Goal: Task Accomplishment & Management: Use online tool/utility

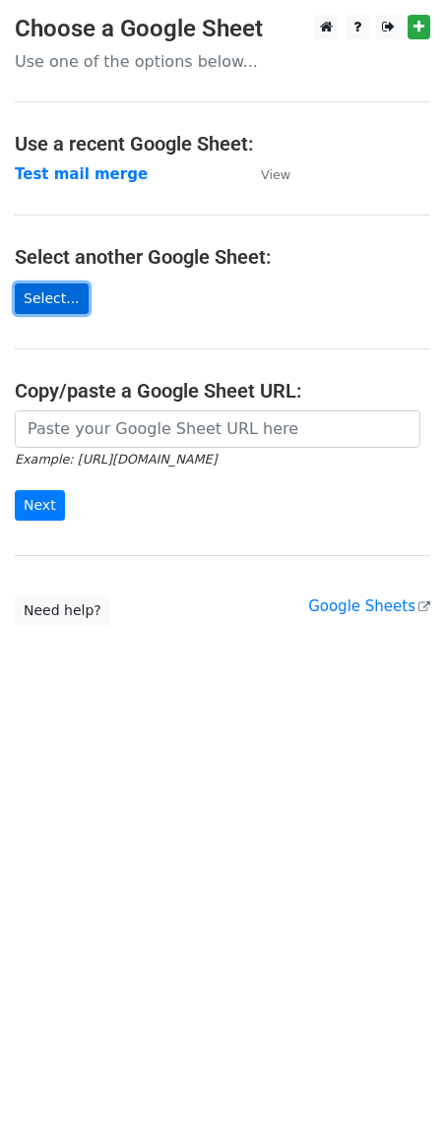
click at [55, 299] on link "Select..." at bounding box center [52, 299] width 74 height 31
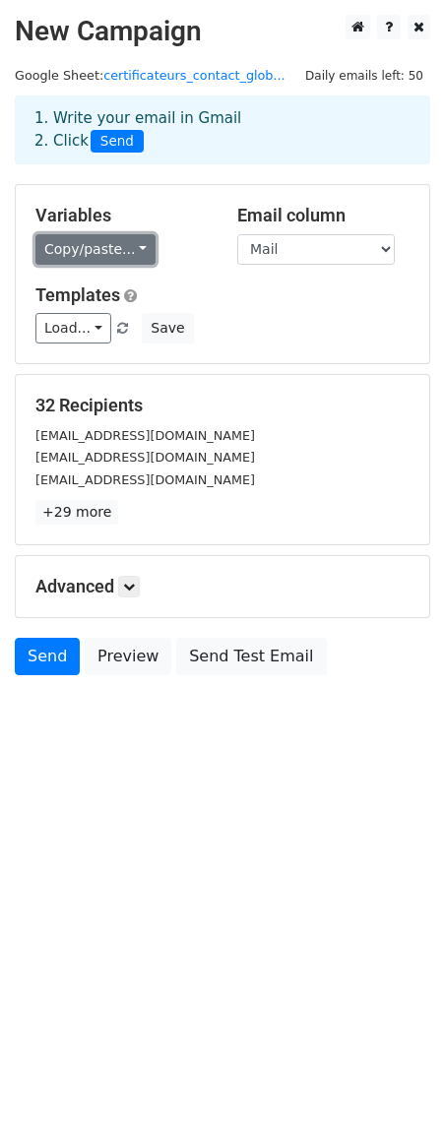
click at [144, 254] on link "Copy/paste..." at bounding box center [95, 249] width 120 height 31
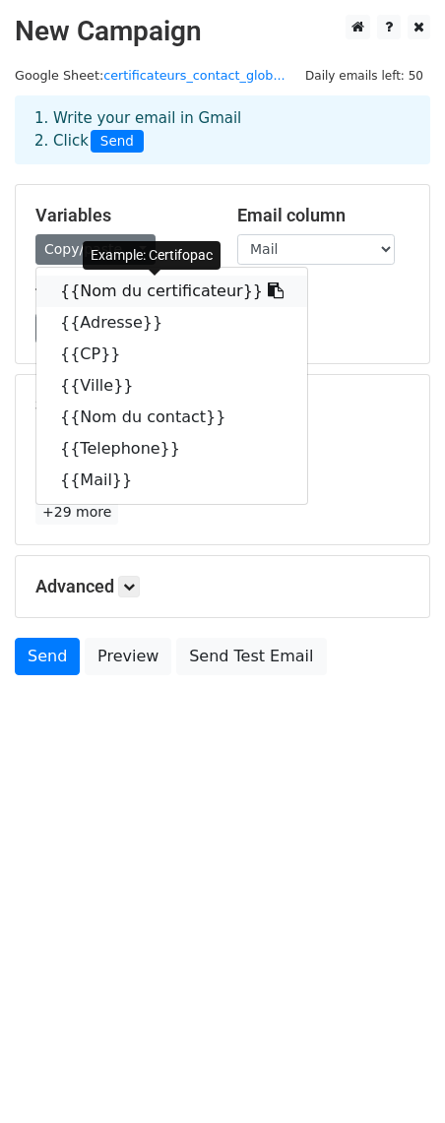
click at [268, 292] on icon at bounding box center [276, 291] width 16 height 16
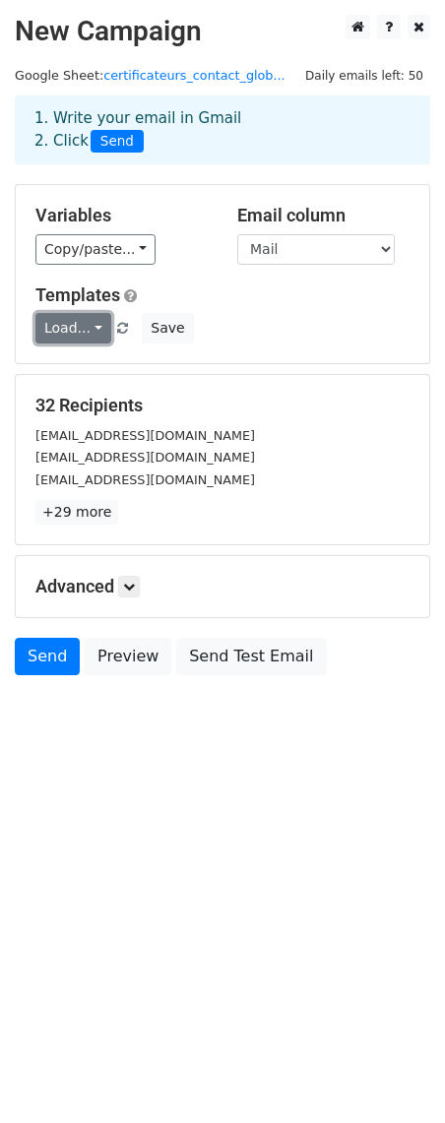
click at [100, 327] on link "Load..." at bounding box center [73, 328] width 76 height 31
drag, startPoint x: 325, startPoint y: 315, endPoint x: 314, endPoint y: 315, distance: 10.8
click at [324, 315] on div "Load... No templates saved Save" at bounding box center [223, 328] width 404 height 31
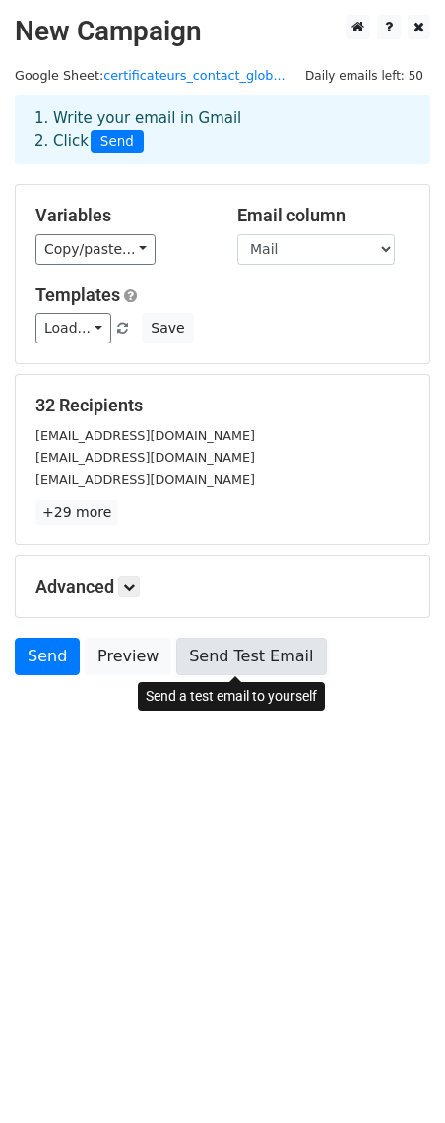
click at [249, 659] on link "Send Test Email" at bounding box center [251, 656] width 150 height 37
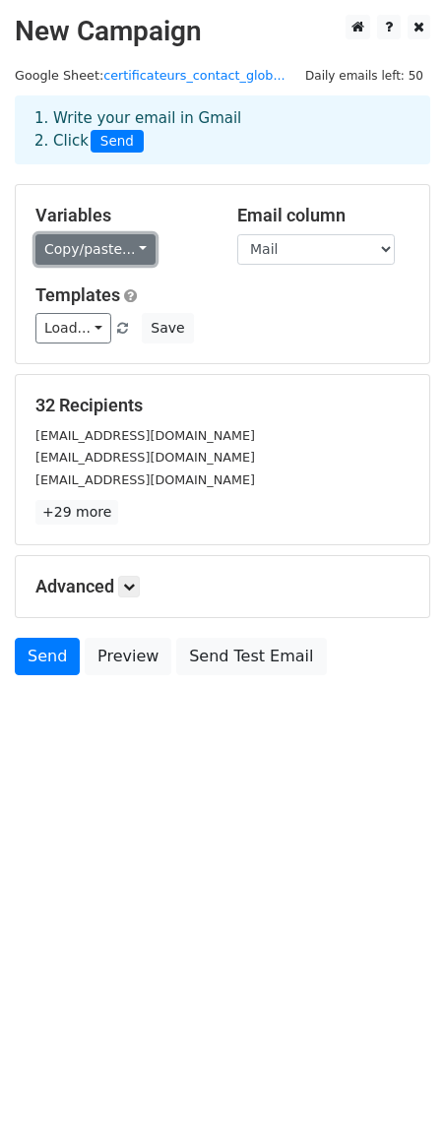
click at [104, 248] on link "Copy/paste..." at bounding box center [95, 249] width 120 height 31
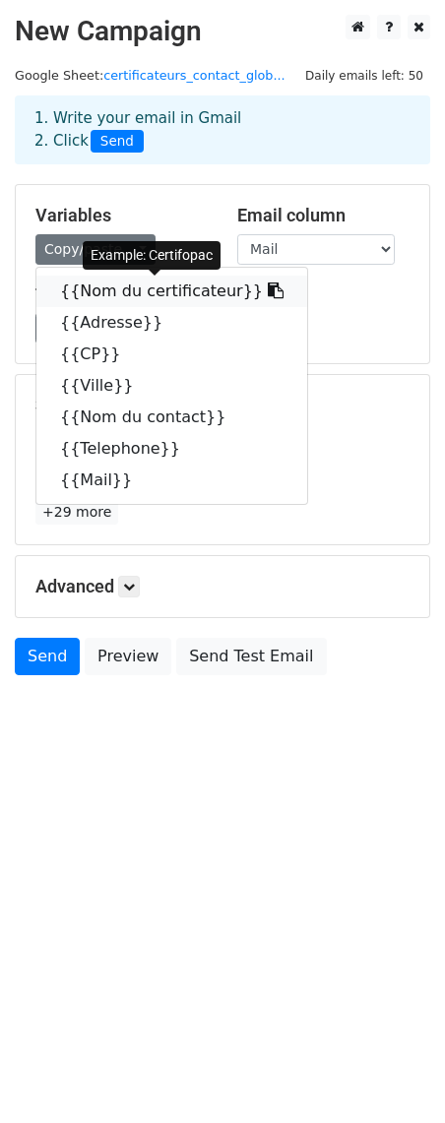
click at [130, 292] on link "{{Nom du certificateur}}" at bounding box center [171, 292] width 271 height 32
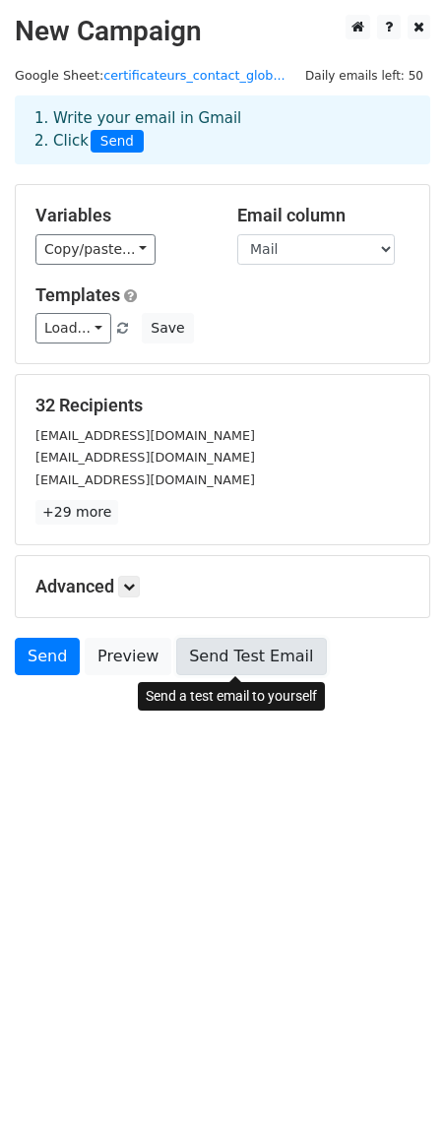
click at [256, 661] on link "Send Test Email" at bounding box center [251, 656] width 150 height 37
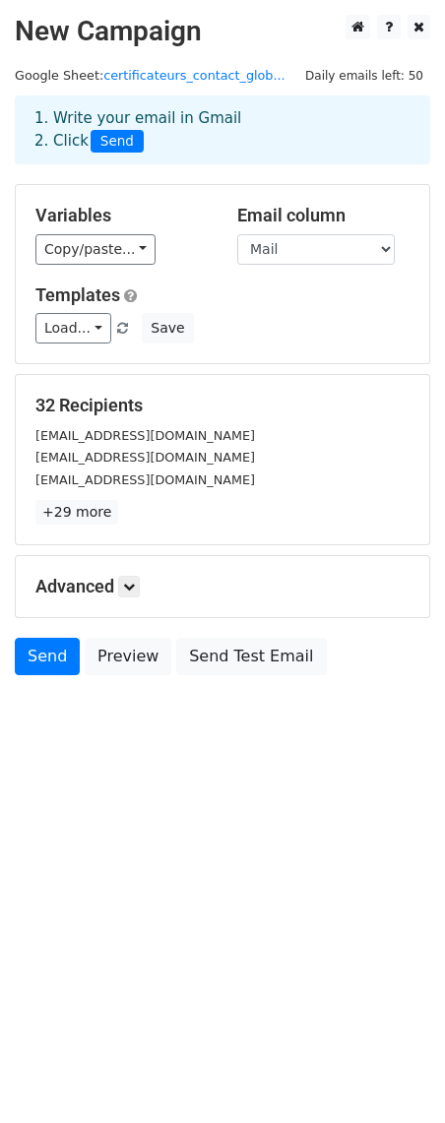
drag, startPoint x: 399, startPoint y: 516, endPoint x: 303, endPoint y: 507, distance: 95.9
click at [380, 516] on p "+29 more" at bounding box center [222, 512] width 374 height 25
drag, startPoint x: 224, startPoint y: 496, endPoint x: 196, endPoint y: 510, distance: 31.7
click at [224, 497] on div "32 Recipients contact@certifopac.fr qualiopi@abcertification.com client@activce…" at bounding box center [222, 460] width 374 height 130
click at [89, 512] on link "+29 more" at bounding box center [76, 512] width 83 height 25
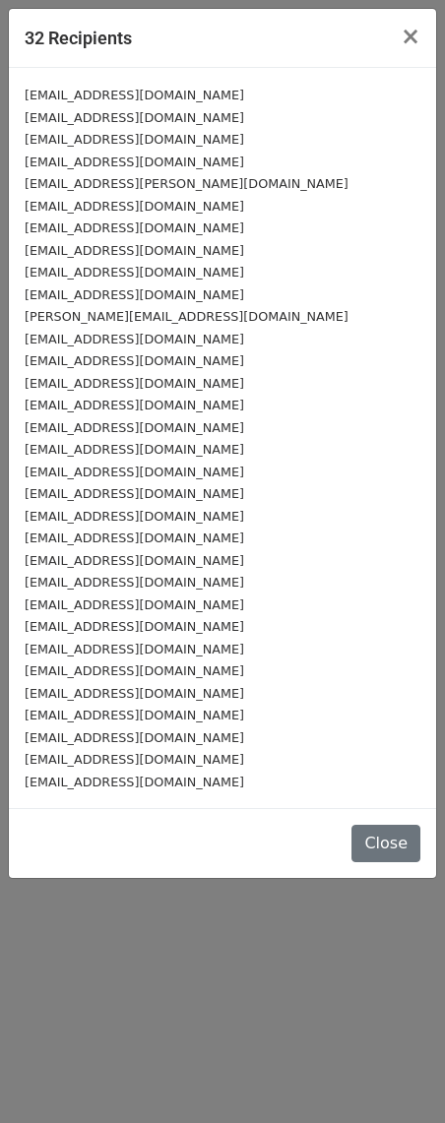
click at [240, 96] on div "contact@certifopac.fr" at bounding box center [223, 95] width 396 height 23
drag, startPoint x: 409, startPoint y: 39, endPoint x: 387, endPoint y: 75, distance: 41.5
click at [410, 40] on span "×" at bounding box center [411, 37] width 20 height 28
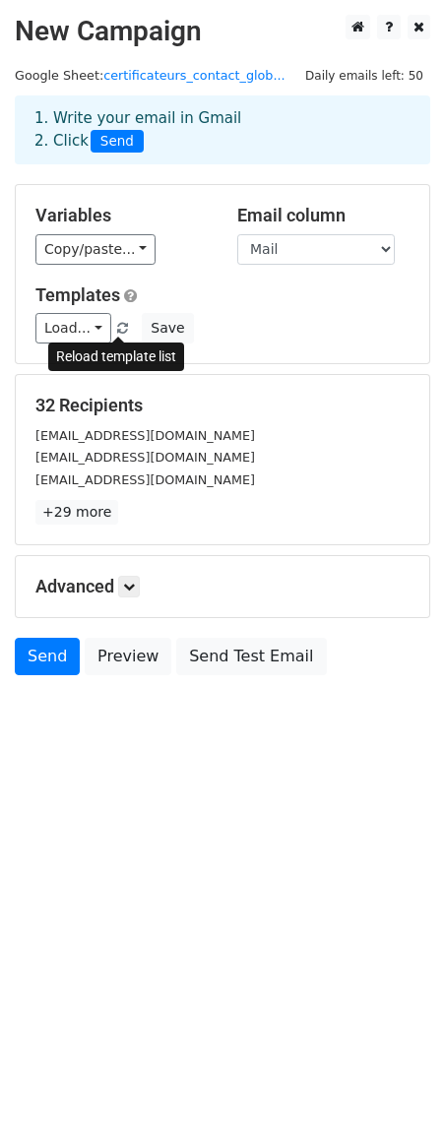
click at [117, 331] on span at bounding box center [122, 329] width 11 height 13
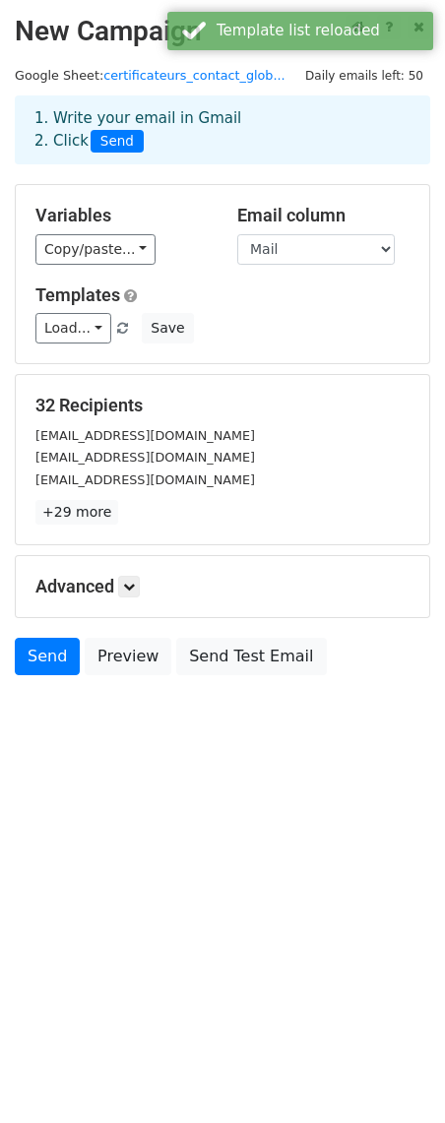
click at [275, 329] on div "Load... No templates saved Save" at bounding box center [223, 328] width 404 height 31
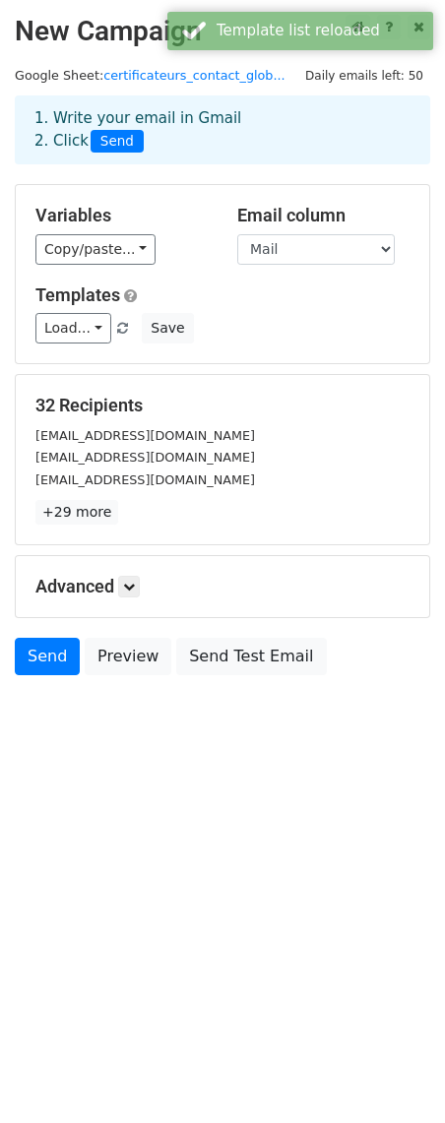
click at [180, 506] on p "+29 more" at bounding box center [222, 512] width 374 height 25
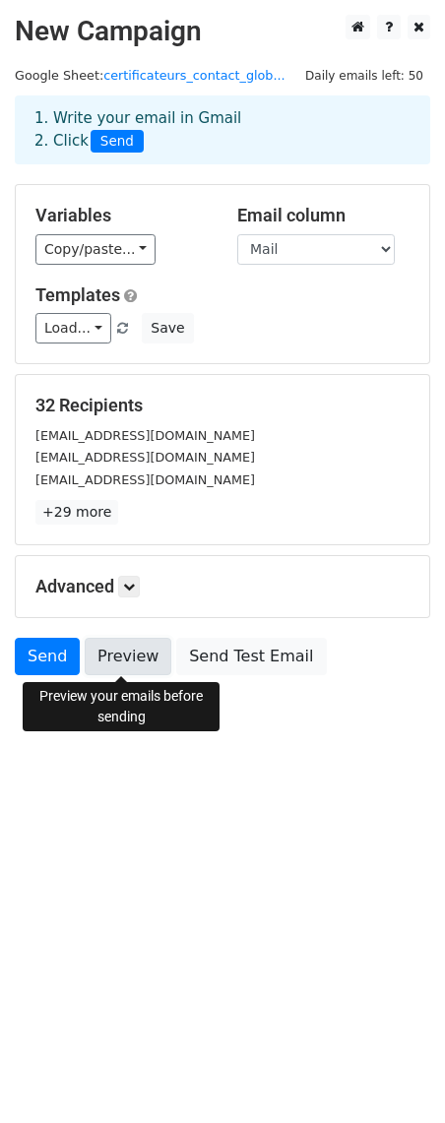
click at [122, 660] on link "Preview" at bounding box center [128, 656] width 87 height 37
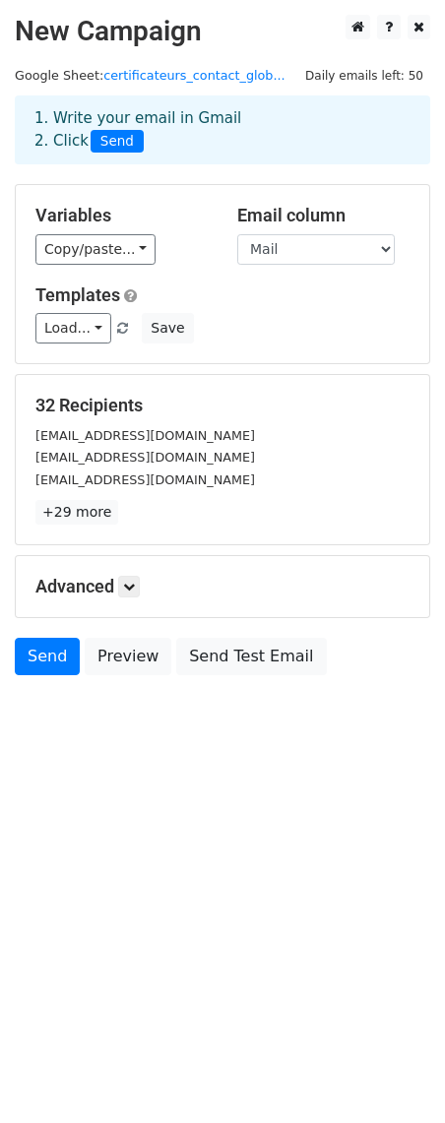
click at [114, 32] on h2 "New Campaign" at bounding box center [222, 31] width 415 height 33
click at [204, 32] on h2 "New Campaign" at bounding box center [222, 31] width 415 height 33
click at [197, 33] on h2 "New Campaign" at bounding box center [222, 31] width 415 height 33
click at [95, 442] on small "contact@certifopac.fr" at bounding box center [145, 435] width 220 height 15
click at [128, 581] on link at bounding box center [129, 587] width 22 height 22
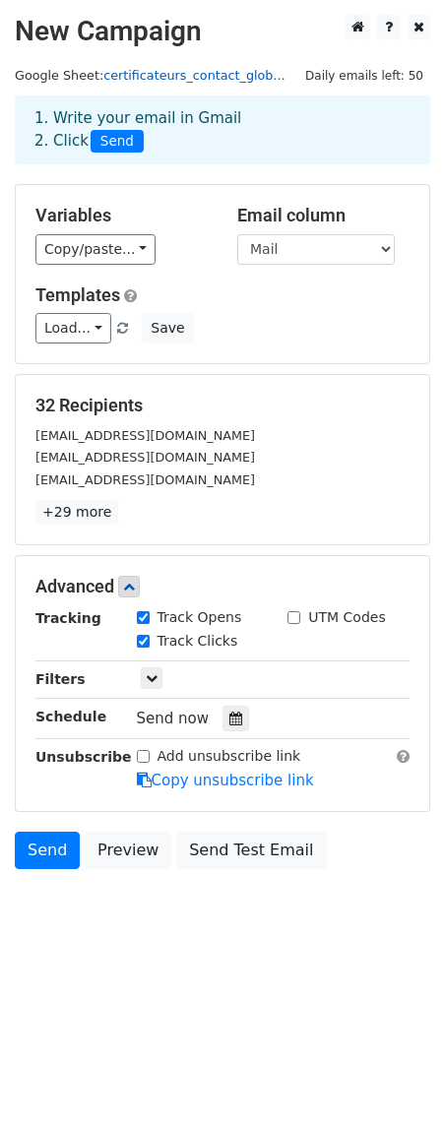
click at [192, 77] on link "certificateurs_contact_glob..." at bounding box center [193, 75] width 181 height 15
click at [95, 461] on small "qualiopi@abcertification.com" at bounding box center [145, 457] width 220 height 15
click at [52, 859] on link "Send" at bounding box center [47, 850] width 65 height 37
click at [137, 447] on div "qualiopi@abcertification.com" at bounding box center [223, 457] width 404 height 23
click at [135, 435] on small "contact@certifopac.fr" at bounding box center [145, 435] width 220 height 15
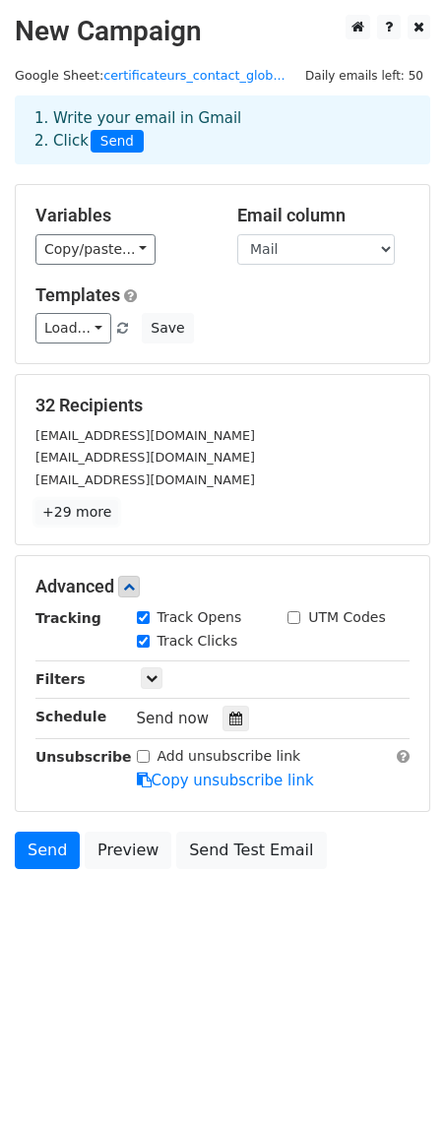
click at [62, 515] on link "+29 more" at bounding box center [76, 512] width 83 height 25
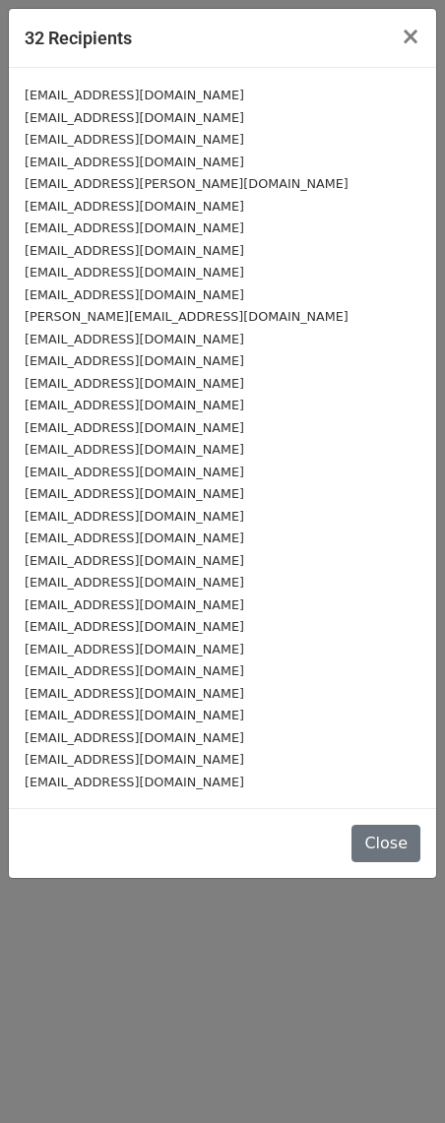
drag, startPoint x: 79, startPoint y: 95, endPoint x: 145, endPoint y: 107, distance: 67.2
click at [80, 95] on small "contact@certifopac.fr" at bounding box center [135, 95] width 220 height 15
drag, startPoint x: 159, startPoint y: 98, endPoint x: 101, endPoint y: 97, distance: 58.1
click at [102, 97] on div "contact@certifopac.fr" at bounding box center [223, 95] width 396 height 23
click at [412, 39] on span "×" at bounding box center [411, 37] width 20 height 28
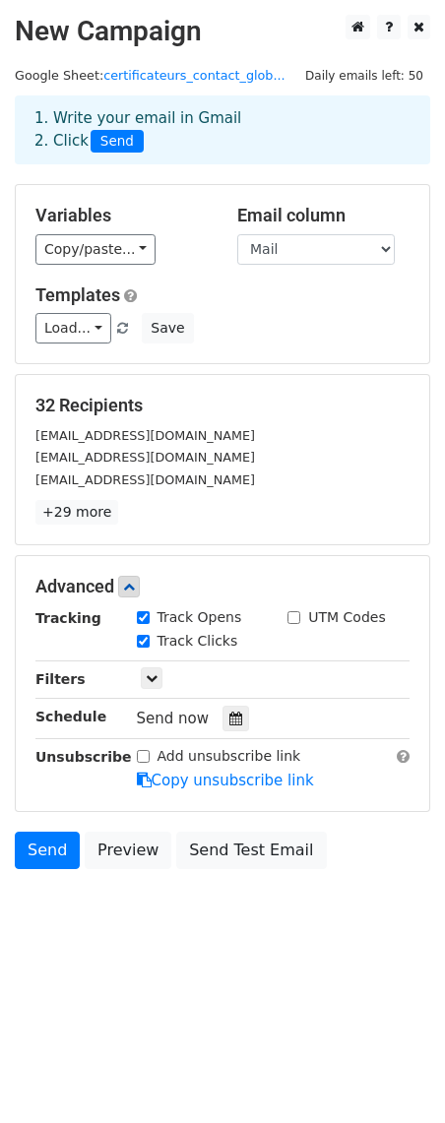
click at [342, 78] on span "Daily emails left: 50" at bounding box center [364, 76] width 132 height 22
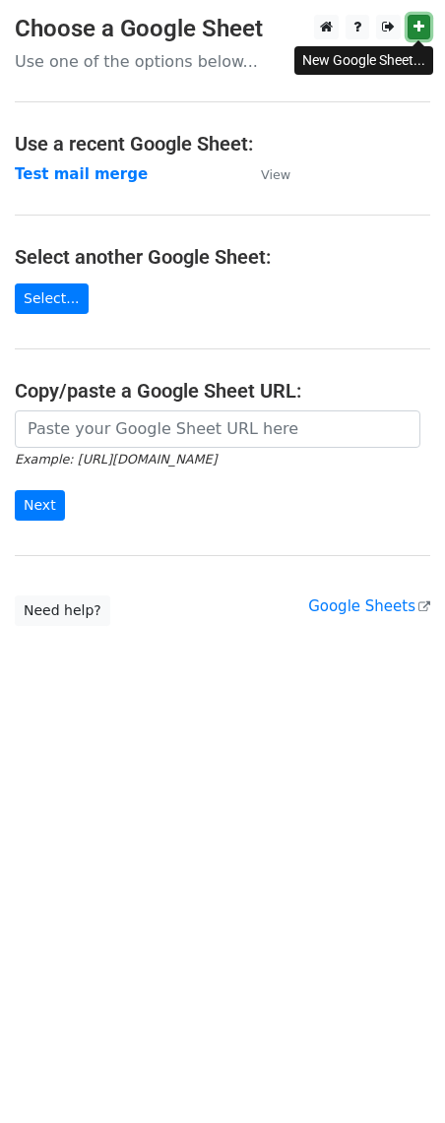
click at [418, 30] on icon at bounding box center [418, 27] width 11 height 14
click at [55, 302] on link "Select..." at bounding box center [52, 299] width 74 height 31
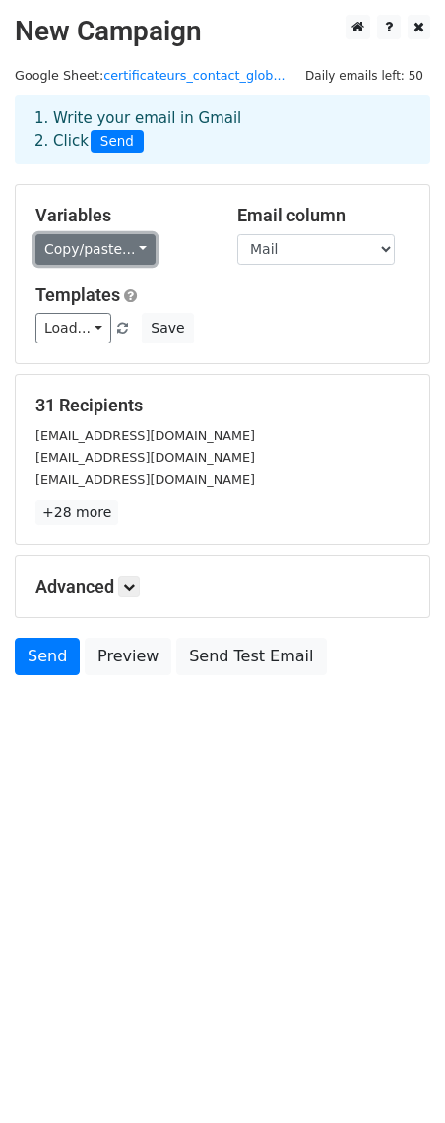
drag, startPoint x: 107, startPoint y: 243, endPoint x: 114, endPoint y: 251, distance: 10.5
click at [108, 243] on link "Copy/paste..." at bounding box center [95, 249] width 120 height 31
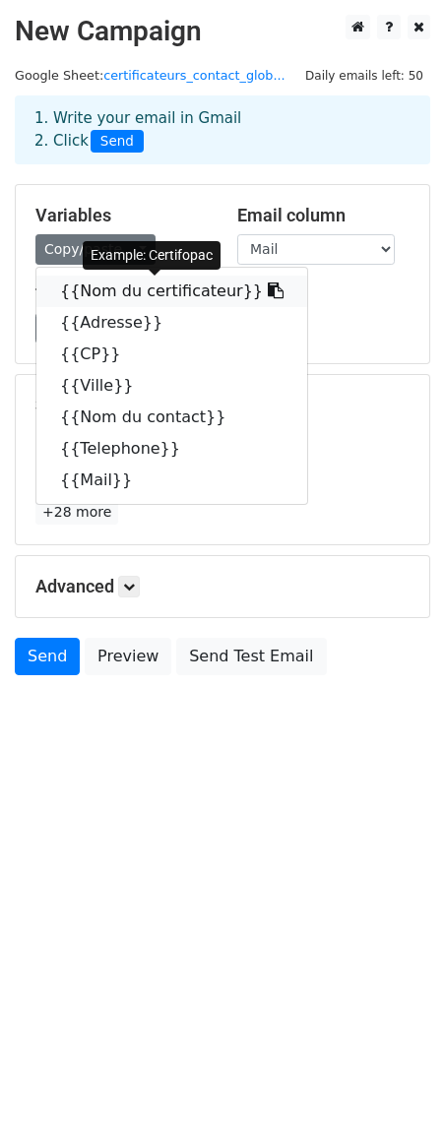
click at [120, 288] on link "{{Nom du certificateur}}" at bounding box center [171, 292] width 271 height 32
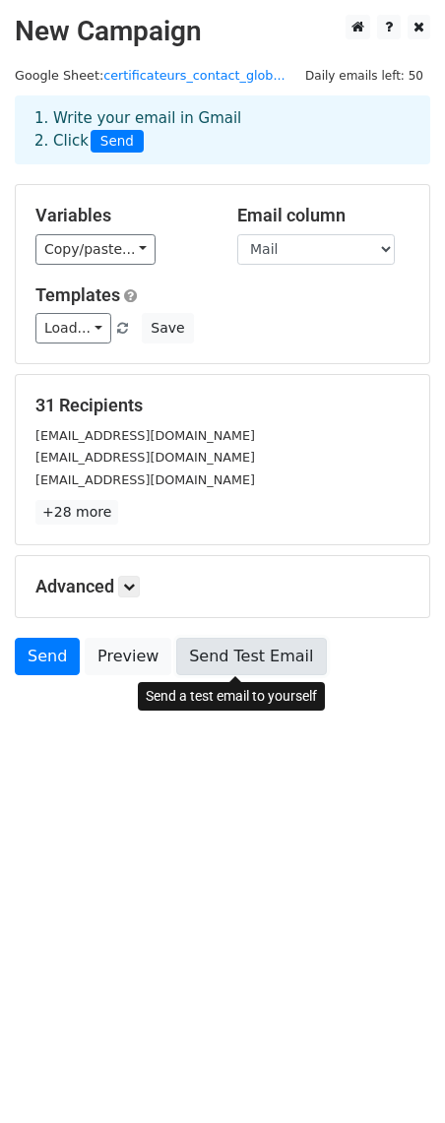
click at [254, 665] on link "Send Test Email" at bounding box center [251, 656] width 150 height 37
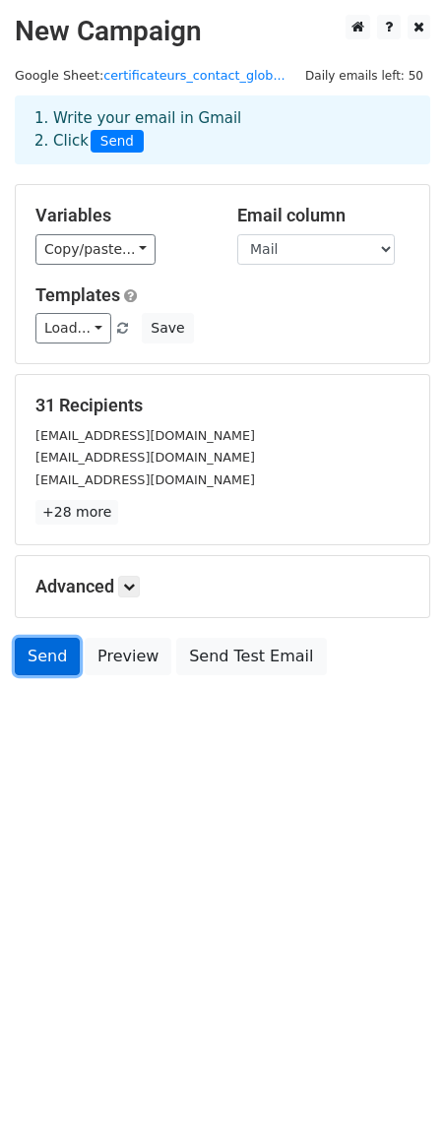
click at [49, 661] on link "Send" at bounding box center [47, 656] width 65 height 37
